Goal: Communication & Community: Connect with others

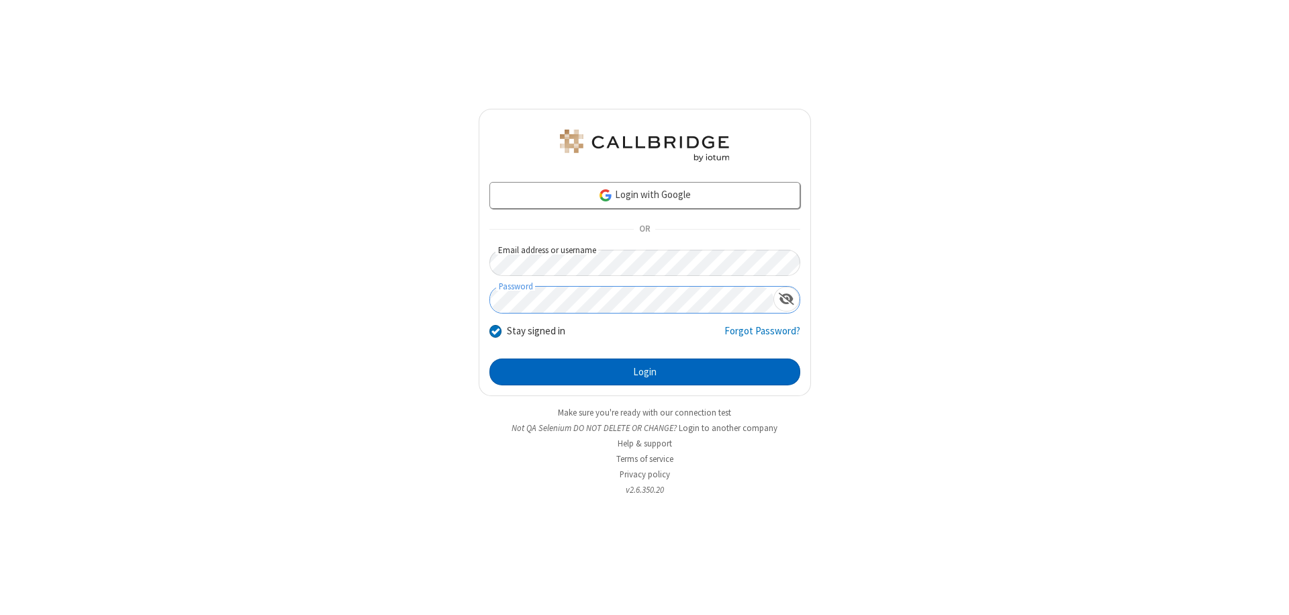
click at [644, 372] on button "Login" at bounding box center [644, 371] width 311 height 27
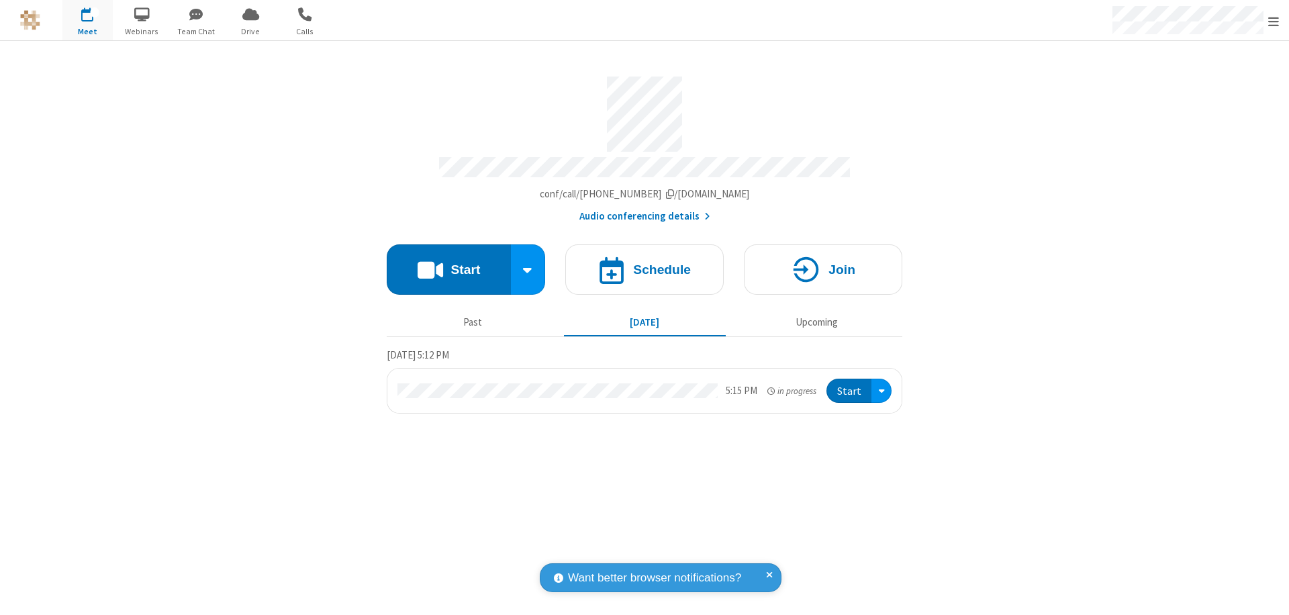
click at [196, 14] on span "button" at bounding box center [196, 14] width 50 height 23
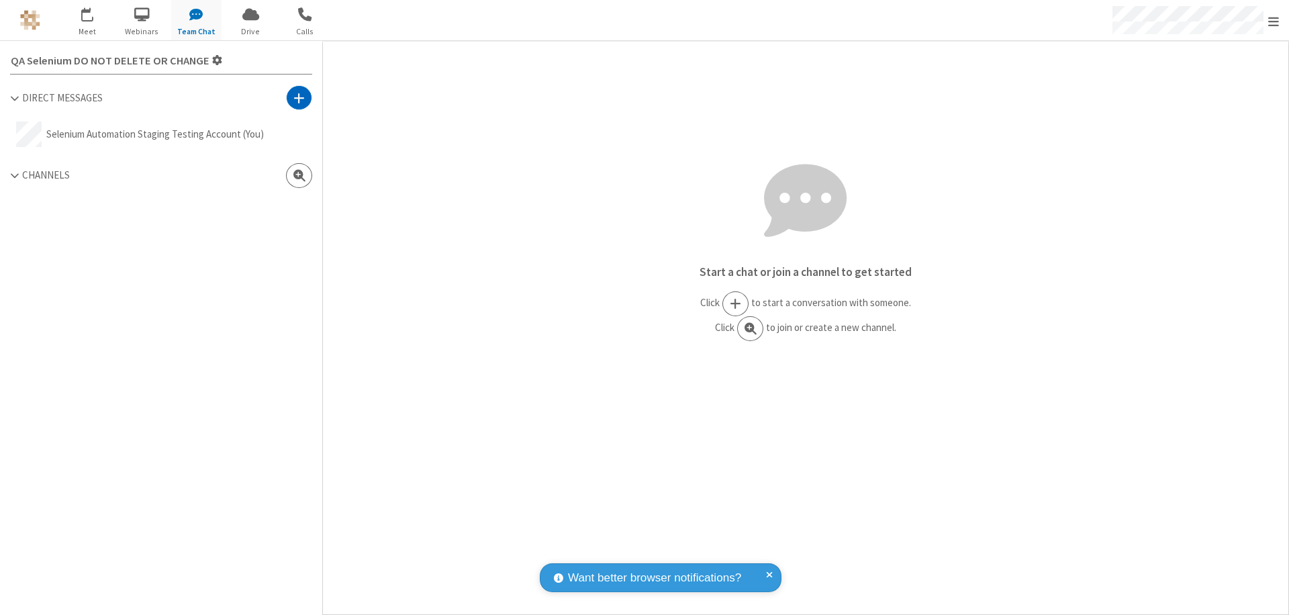
click at [299, 97] on span at bounding box center [298, 97] width 11 height 13
